Goal: Task Accomplishment & Management: Manage account settings

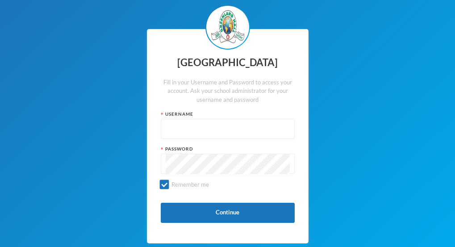
click at [191, 138] on input "text" at bounding box center [228, 129] width 124 height 20
type input "[EMAIL_ADDRESS][DOMAIN_NAME]"
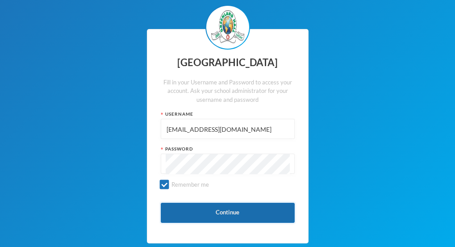
click at [240, 211] on button "Continue" at bounding box center [228, 213] width 134 height 20
click at [192, 208] on button "Continue" at bounding box center [228, 213] width 134 height 20
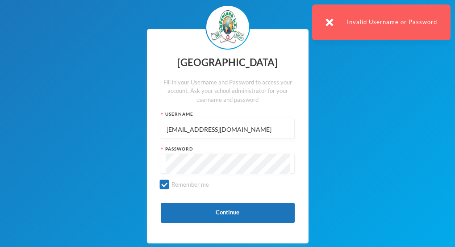
click at [321, 32] on div "Invalid Username or Password" at bounding box center [381, 22] width 138 height 36
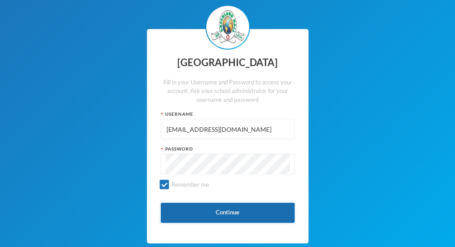
click at [251, 220] on button "Continue" at bounding box center [228, 213] width 134 height 20
click at [172, 217] on button "Continue" at bounding box center [228, 213] width 134 height 20
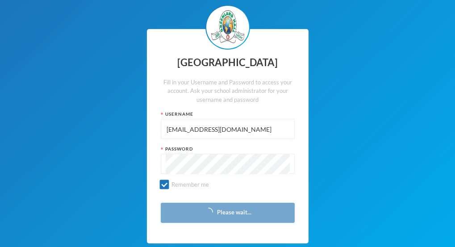
click at [189, 204] on button "Please wait..." at bounding box center [228, 213] width 134 height 20
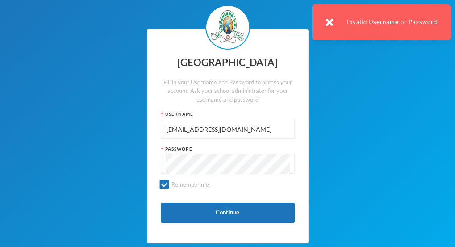
click at [380, 20] on div "Invalid Username or Password" at bounding box center [381, 22] width 138 height 36
